Goal: Information Seeking & Learning: Learn about a topic

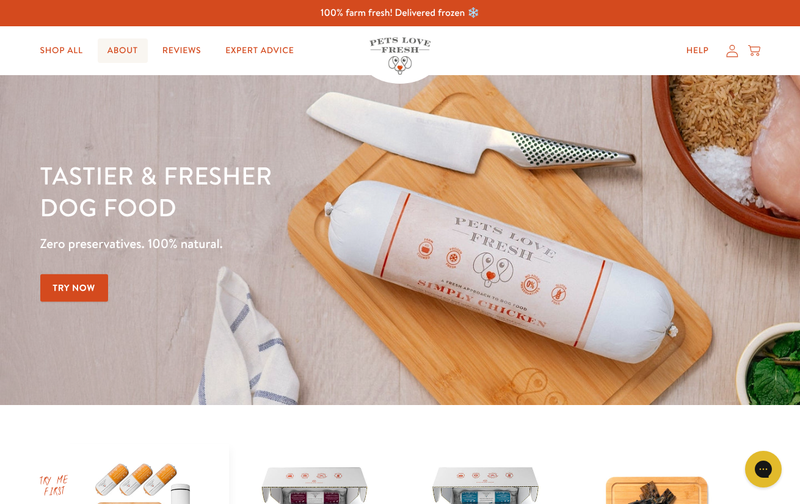
click at [122, 53] on link "About" at bounding box center [123, 50] width 50 height 24
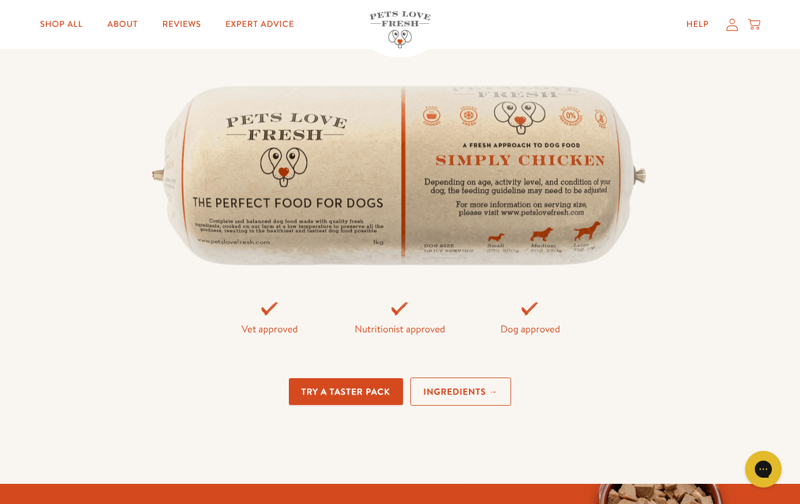
scroll to position [2758, 0]
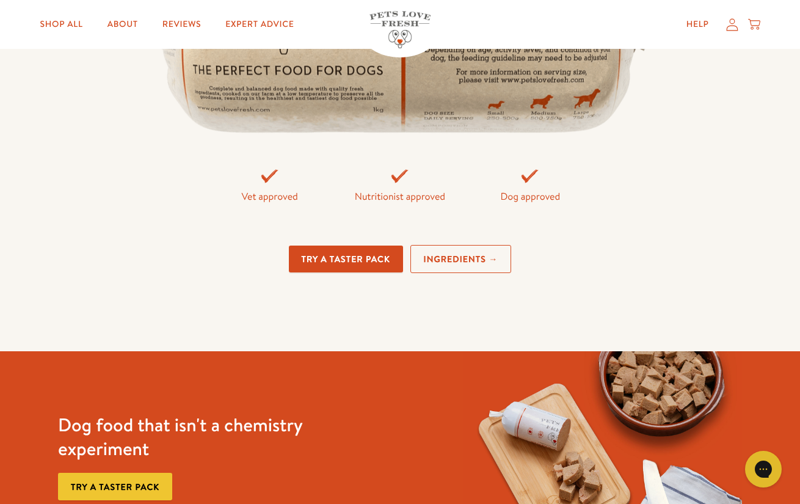
click at [458, 255] on link "Ingredients →" at bounding box center [460, 259] width 101 height 29
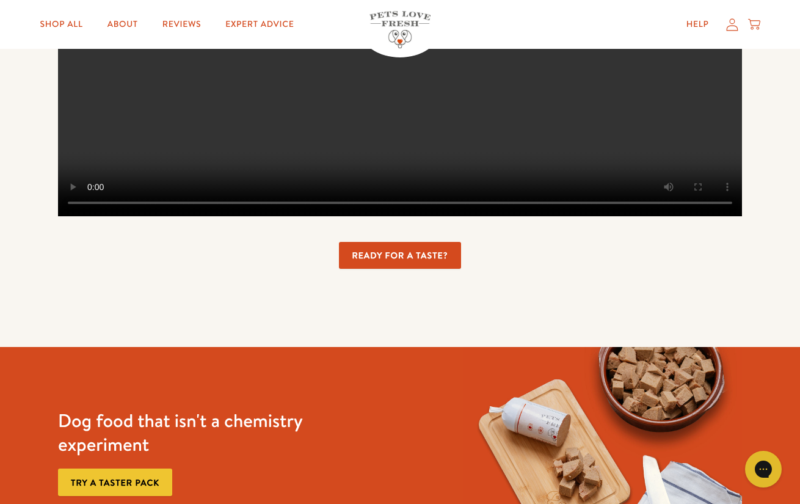
scroll to position [3164, 0]
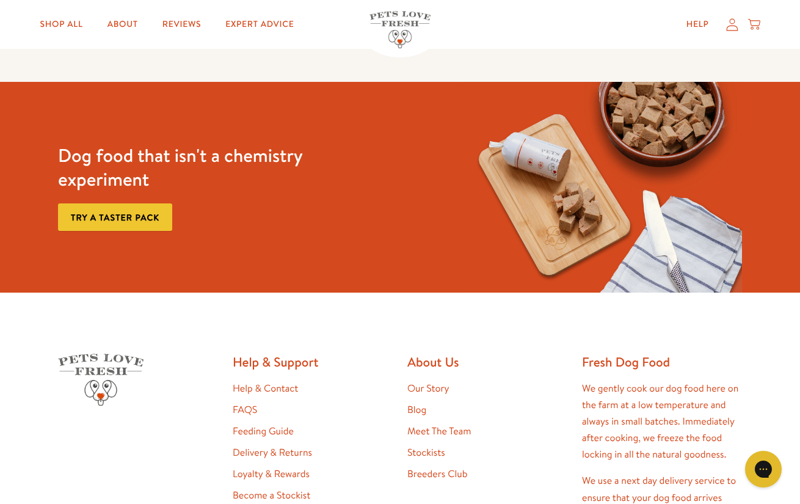
click at [115, 231] on link "Try a taster pack" at bounding box center [115, 216] width 114 height 27
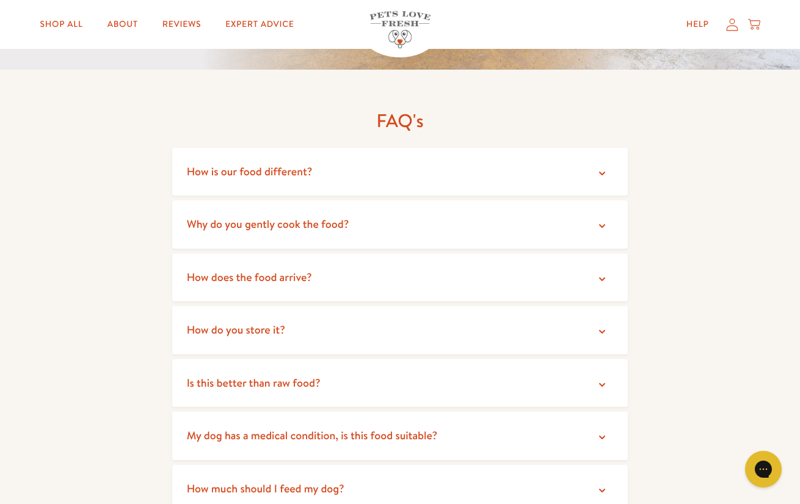
scroll to position [2139, 0]
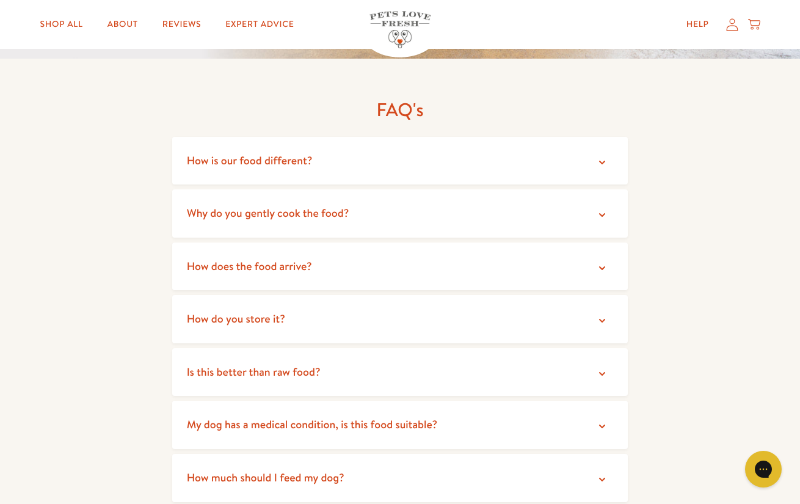
click at [263, 158] on summary "How is our food different?" at bounding box center [400, 161] width 456 height 48
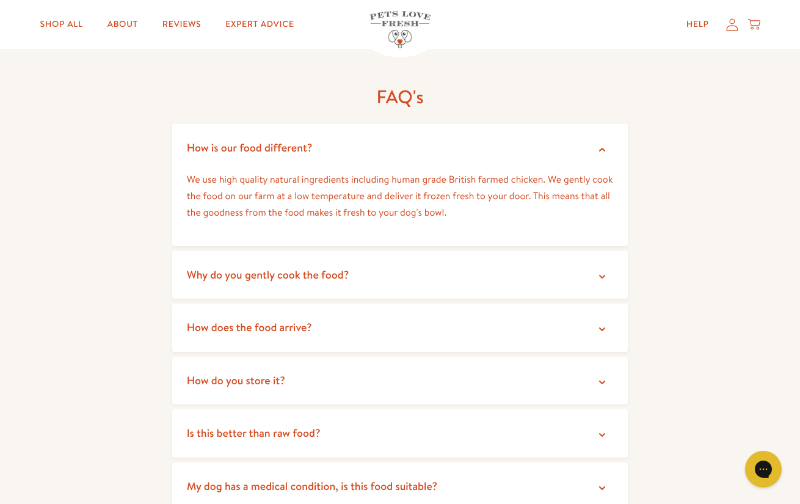
scroll to position [2156, 0]
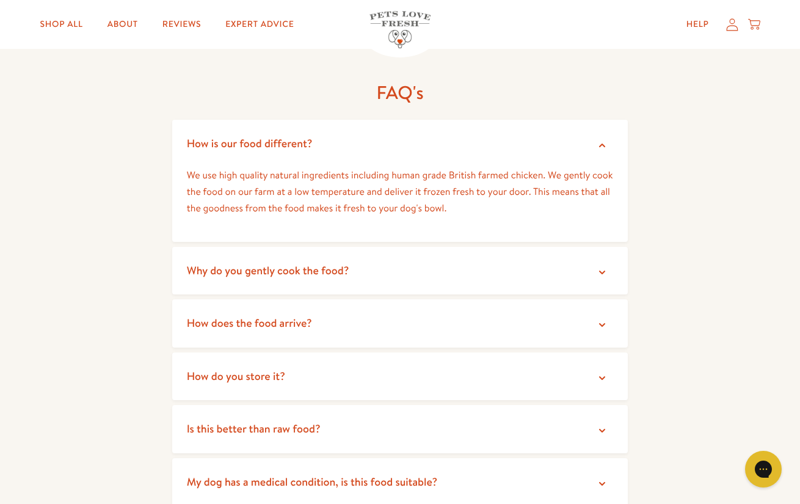
click at [220, 263] on span "Why do you gently cook the food?" at bounding box center [268, 270] width 162 height 15
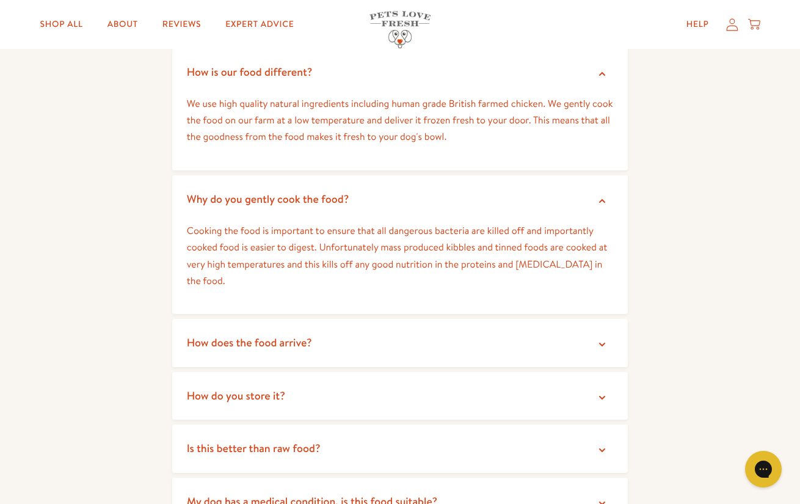
scroll to position [2230, 0]
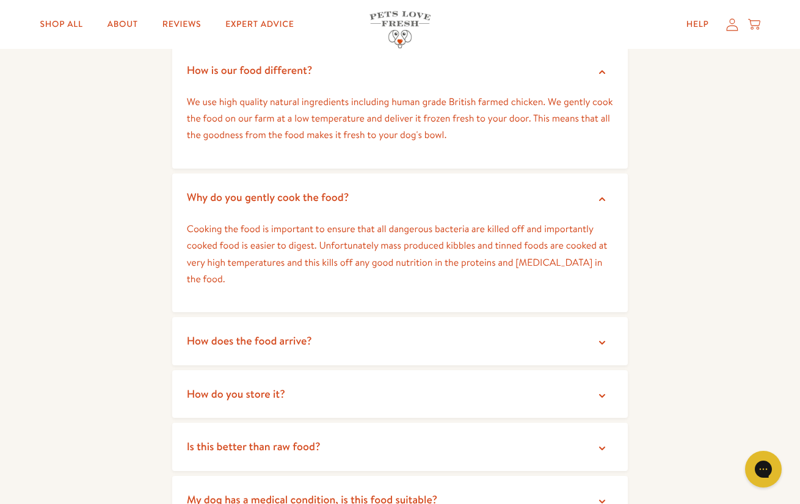
click at [244, 333] on span "How does the food arrive?" at bounding box center [249, 340] width 125 height 15
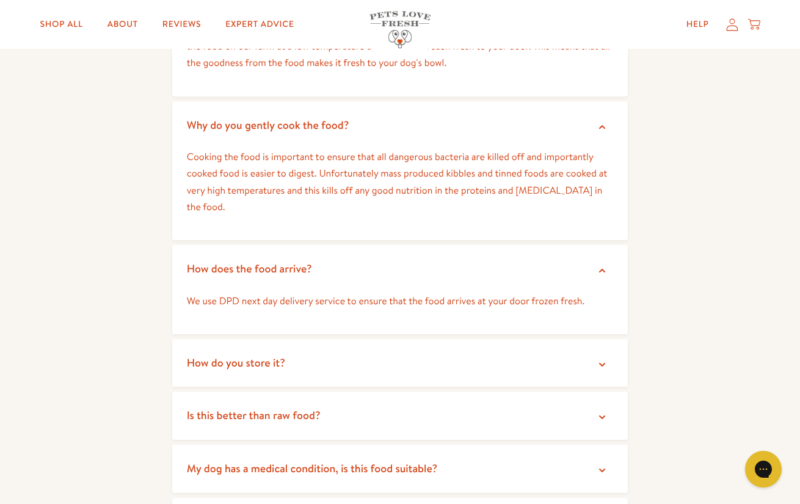
scroll to position [2304, 0]
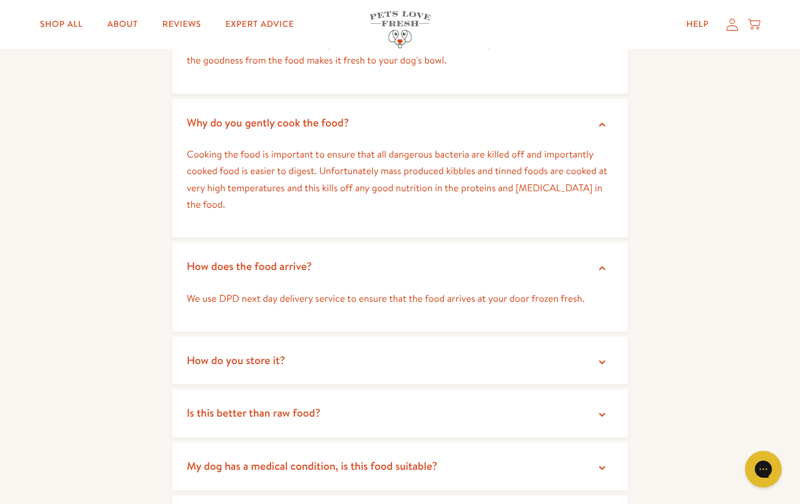
click at [247, 355] on summary "How do you store it?" at bounding box center [400, 360] width 456 height 48
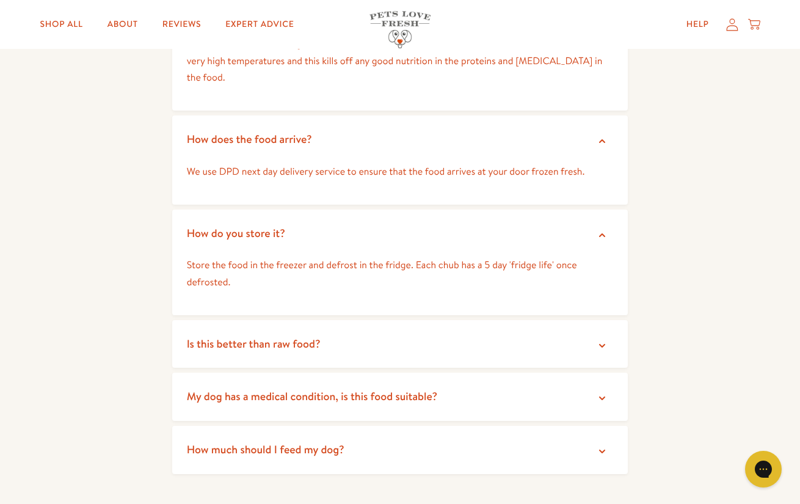
scroll to position [2430, 0]
click at [233, 336] on span "Is this better than raw food?" at bounding box center [254, 343] width 134 height 15
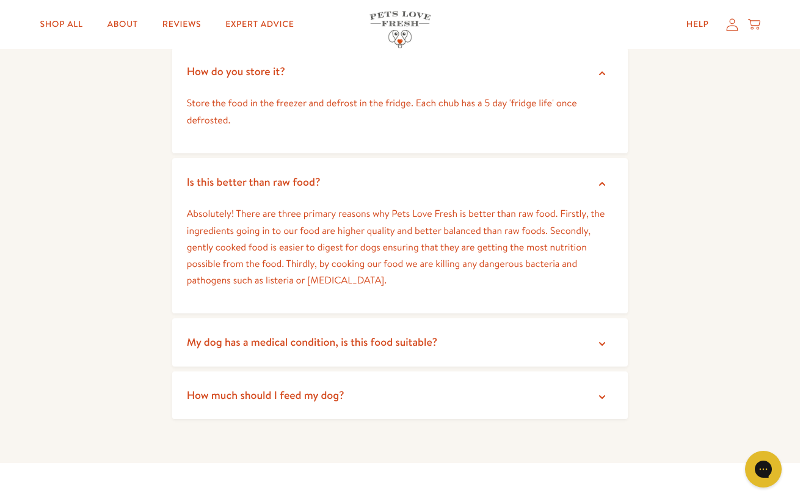
scroll to position [2598, 0]
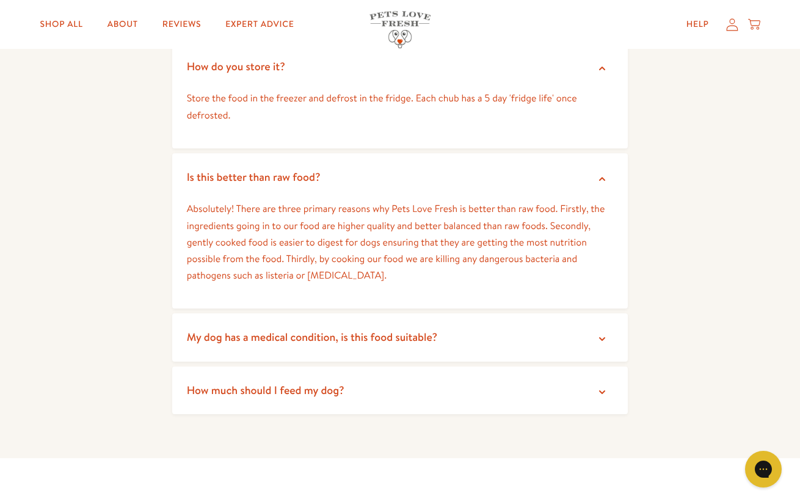
click at [219, 329] on span "My dog has a medical condition, is this food suitable?" at bounding box center [312, 336] width 250 height 15
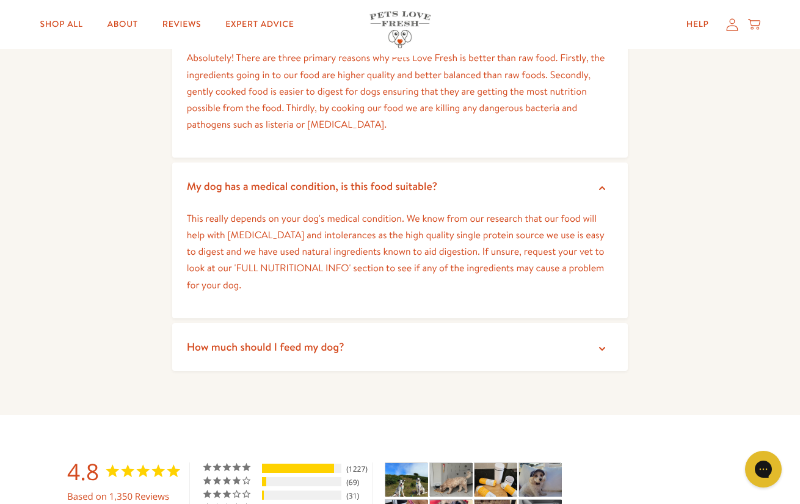
scroll to position [2751, 0]
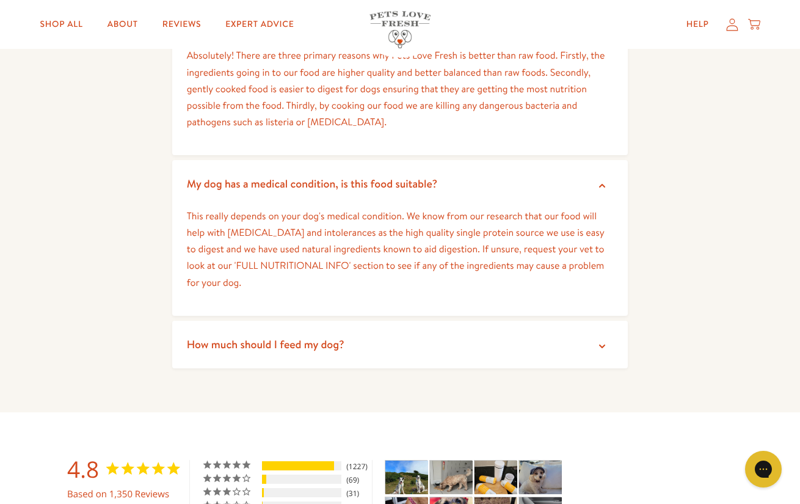
click at [231, 336] on span "How much should I feed my dog?" at bounding box center [266, 343] width 158 height 15
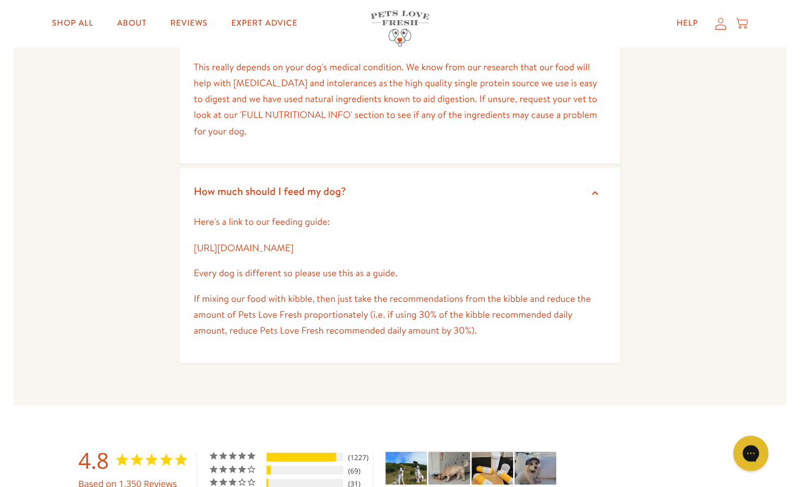
scroll to position [2896, 0]
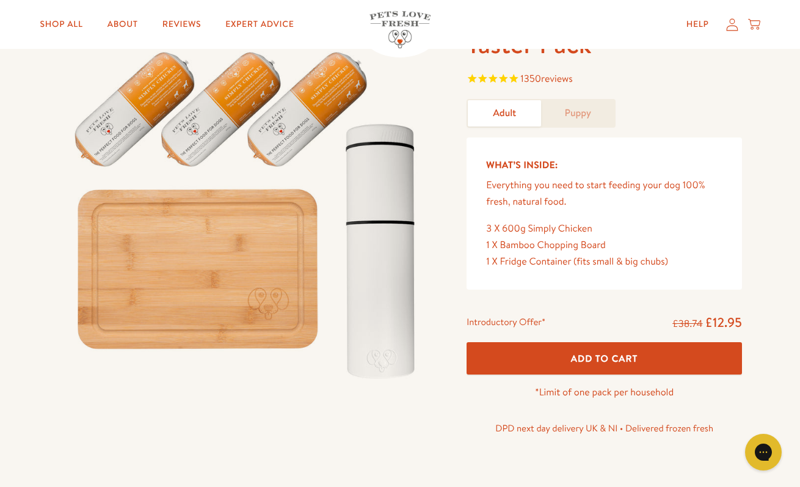
scroll to position [75, 0]
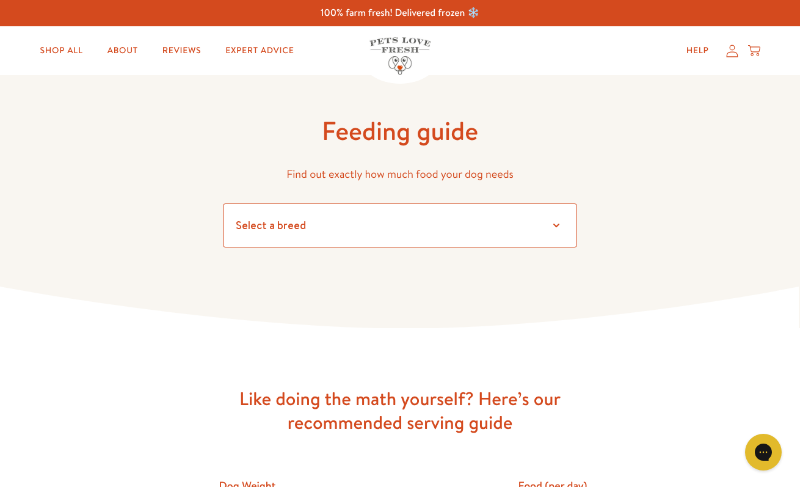
click at [410, 220] on select "Select a breed Affenpinscher Afghan hound Airedale terrier Akita Alaskan Malamu…" at bounding box center [400, 225] width 354 height 44
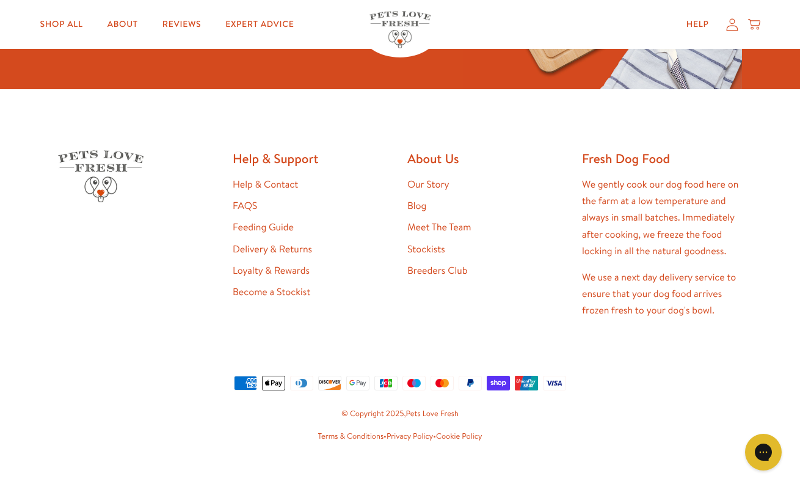
scroll to position [1058, 0]
